Goal: Task Accomplishment & Management: Use online tool/utility

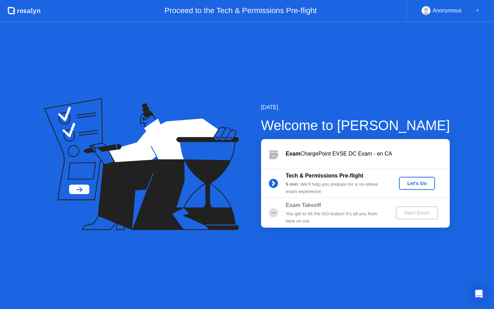
click at [402, 190] on div "Tech & Permissions Pre-flight 5 min : We’ll help you prepare for a no-stress ex…" at bounding box center [355, 182] width 189 height 29
click at [410, 187] on button "Let's Go" at bounding box center [417, 183] width 36 height 13
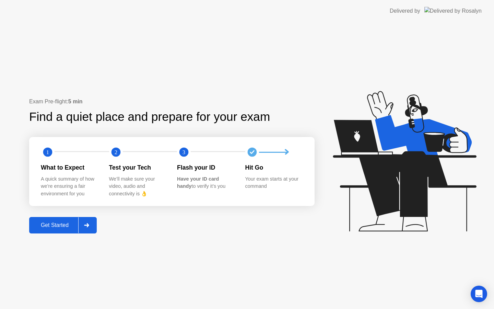
click at [78, 222] on div "Get Started" at bounding box center [54, 225] width 47 height 6
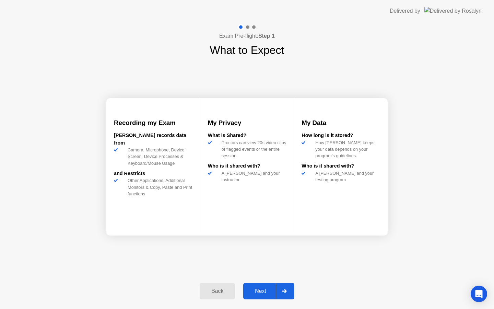
click at [259, 290] on div "Next" at bounding box center [260, 291] width 31 height 6
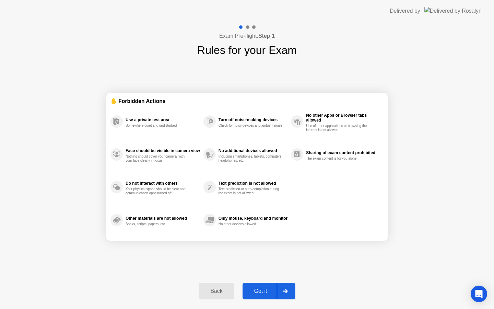
click at [259, 290] on div "Got it" at bounding box center [260, 291] width 32 height 6
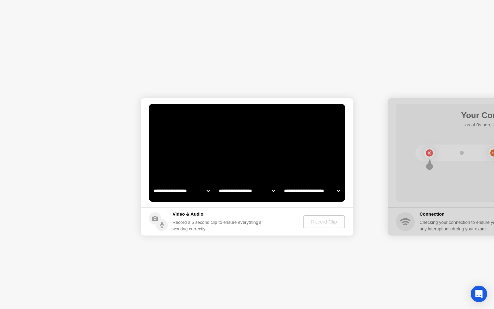
select select "**********"
select select "*******"
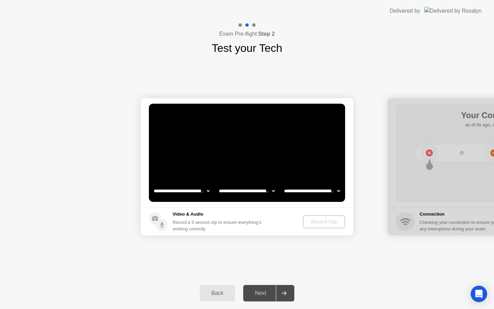
select select "**********"
click at [315, 223] on div "Record Clip" at bounding box center [324, 221] width 37 height 5
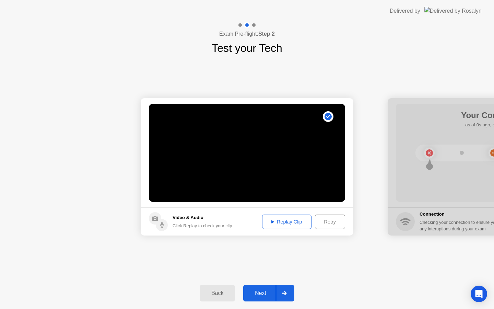
click at [261, 294] on div "Next" at bounding box center [260, 293] width 31 height 6
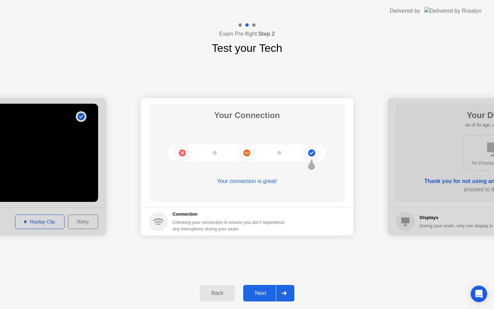
click at [258, 291] on div "Next" at bounding box center [260, 293] width 31 height 6
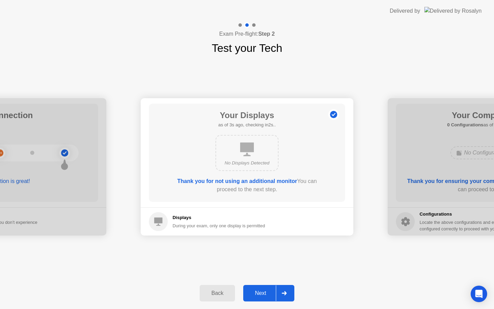
click at [269, 296] on div "Next" at bounding box center [260, 293] width 31 height 6
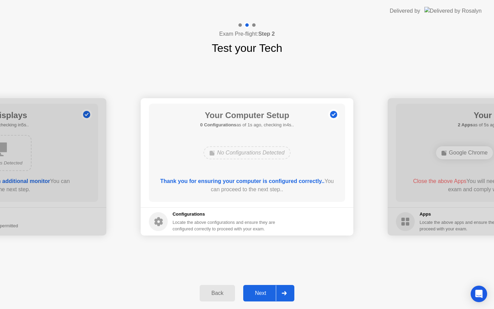
click at [267, 296] on div "Next" at bounding box center [260, 293] width 31 height 6
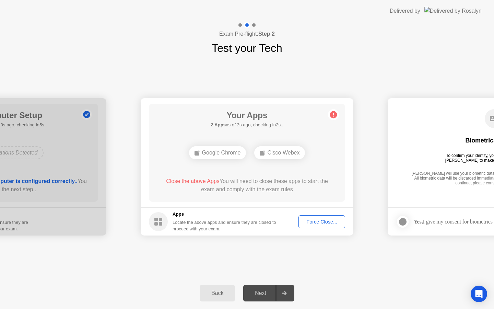
click at [317, 223] on div "Force Close..." at bounding box center [322, 221] width 42 height 5
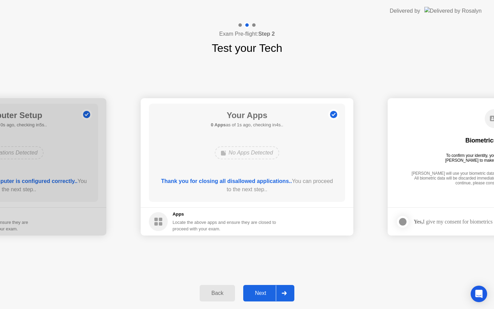
click at [271, 290] on div "Next" at bounding box center [260, 293] width 31 height 6
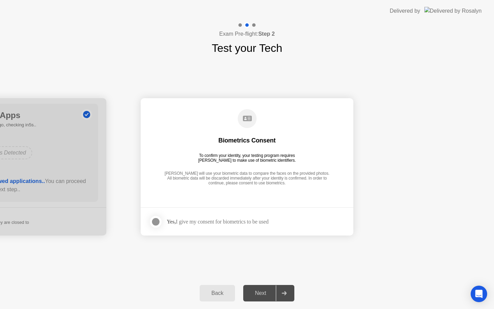
click at [237, 222] on div "Yes, I give my consent for biometrics to be used" at bounding box center [218, 221] width 102 height 7
click at [156, 223] on div at bounding box center [156, 221] width 8 height 8
click at [263, 293] on div "Next" at bounding box center [260, 293] width 31 height 6
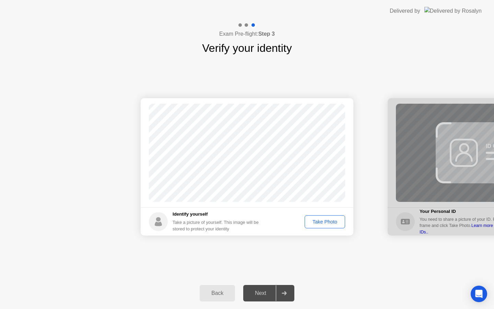
click at [329, 225] on button "Take Photo" at bounding box center [324, 221] width 40 height 13
click at [251, 290] on div "Next" at bounding box center [260, 293] width 31 height 6
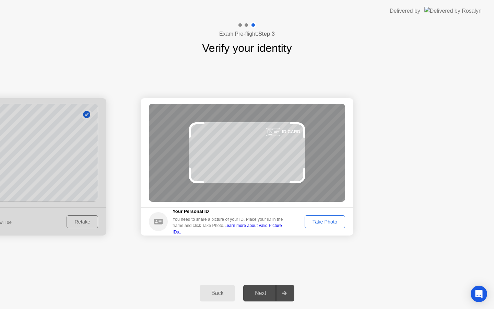
click at [322, 222] on div "Take Photo" at bounding box center [325, 221] width 36 height 5
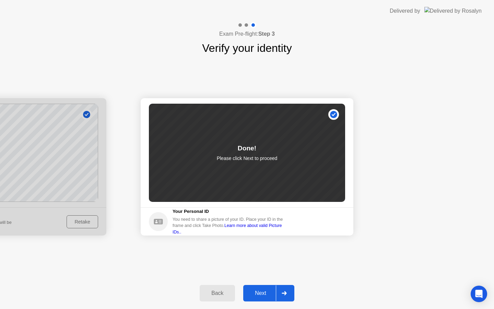
click at [258, 298] on button "Next" at bounding box center [268, 293] width 51 height 16
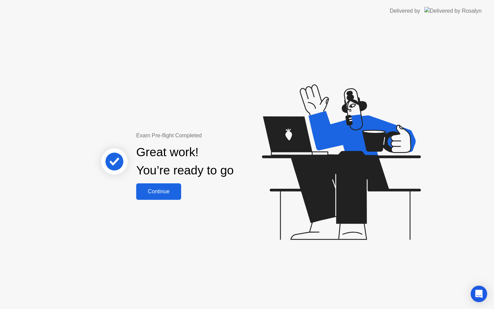
click at [167, 184] on button "Continue" at bounding box center [158, 191] width 45 height 16
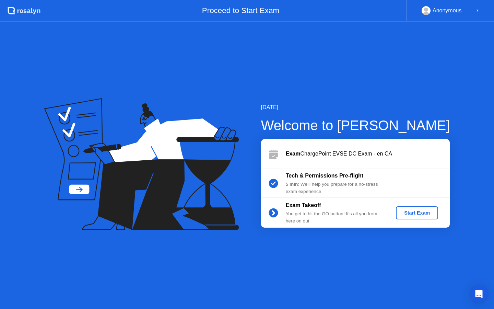
click at [405, 213] on div "Start Exam" at bounding box center [416, 212] width 37 height 5
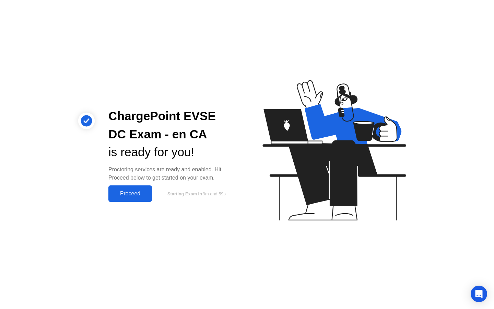
click at [150, 186] on button "Proceed" at bounding box center [130, 193] width 44 height 16
